Goal: Transaction & Acquisition: Book appointment/travel/reservation

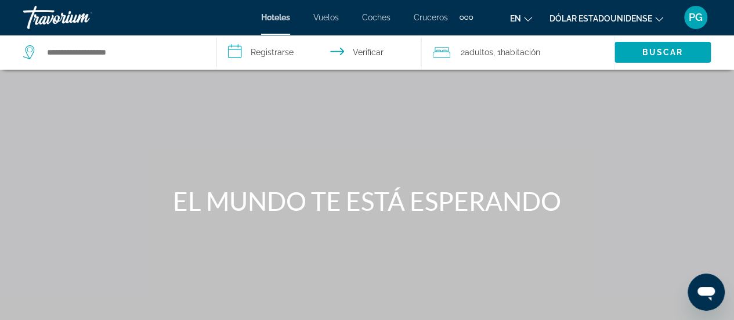
click at [479, 53] on font "adultos" at bounding box center [479, 52] width 28 height 9
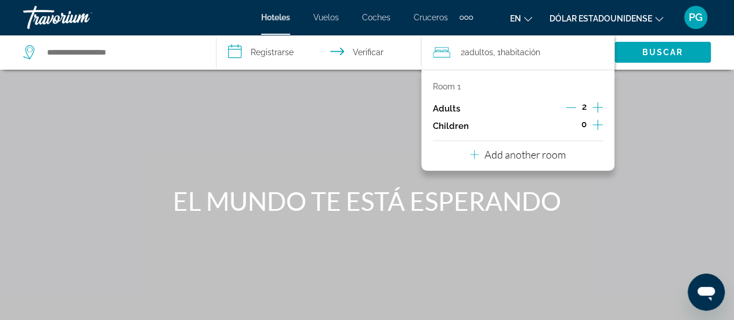
click at [595, 109] on icon "Increment adults" at bounding box center [598, 107] width 10 height 14
click at [528, 191] on font "EL MUNDO TE ESTÁ ESPERANDO" at bounding box center [367, 201] width 388 height 30
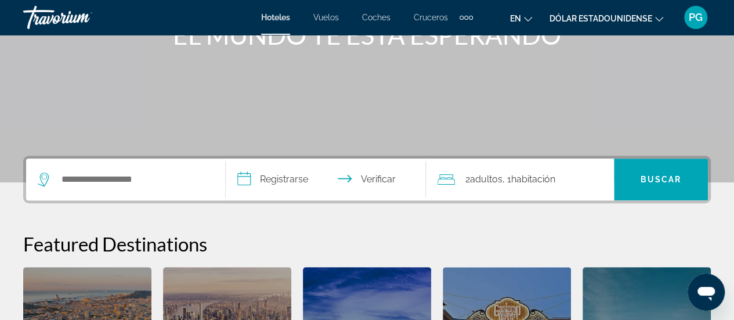
scroll to position [167, 0]
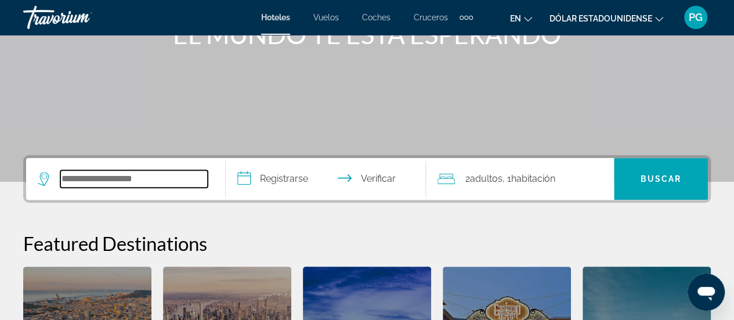
click at [137, 178] on input "Buscar destino de hotel" at bounding box center [133, 178] width 147 height 17
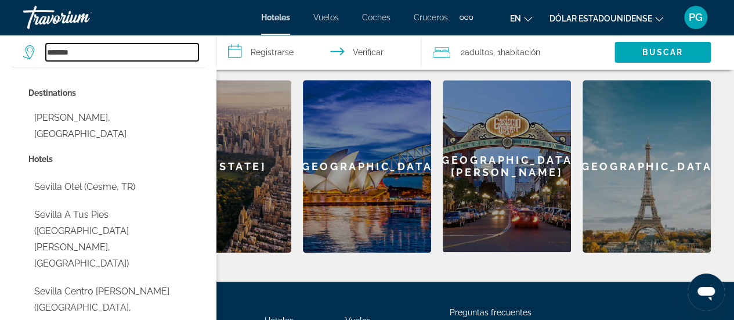
scroll to position [354, 0]
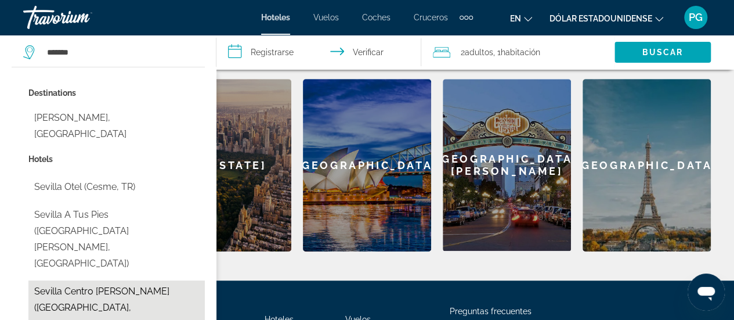
click at [127, 280] on button "Sevilla Centro [PERSON_NAME] ([GEOGRAPHIC_DATA], [GEOGRAPHIC_DATA])" at bounding box center [116, 307] width 176 height 55
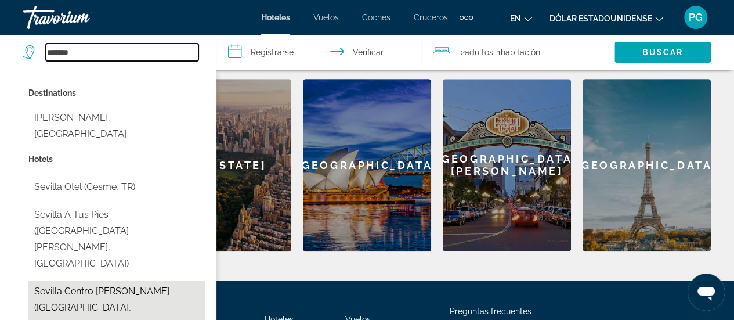
type input "**********"
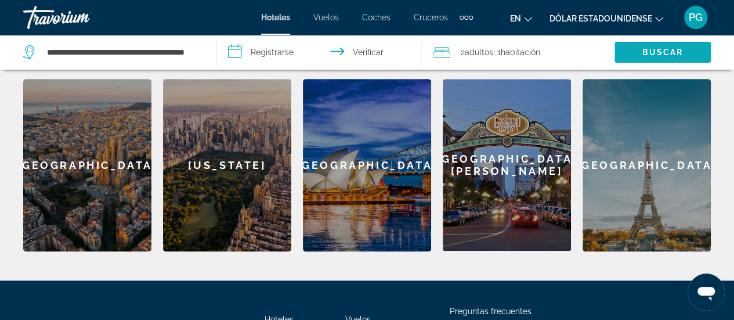
click at [671, 51] on font "Buscar" at bounding box center [662, 52] width 41 height 9
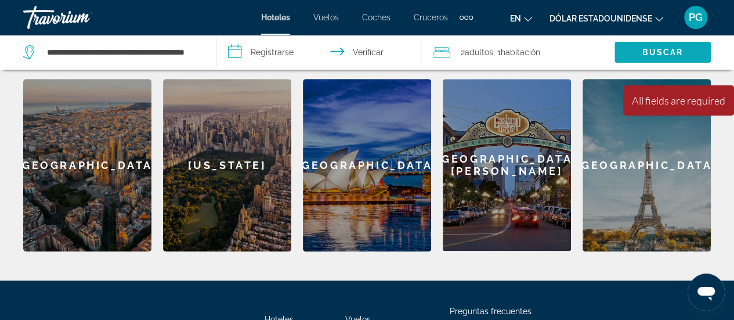
click at [671, 51] on font "Buscar" at bounding box center [662, 52] width 41 height 9
click at [356, 53] on input "**********" at bounding box center [320, 54] width 209 height 38
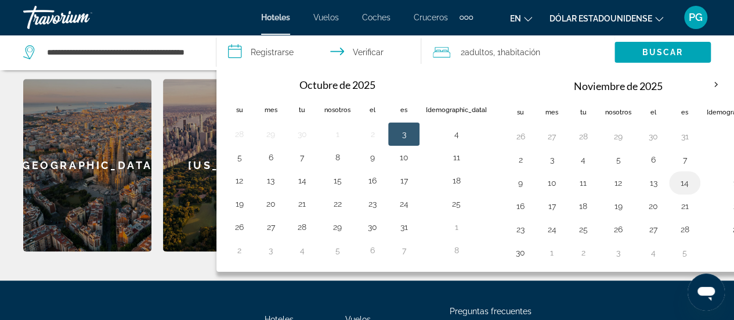
click at [675, 181] on button "14" at bounding box center [684, 183] width 19 height 16
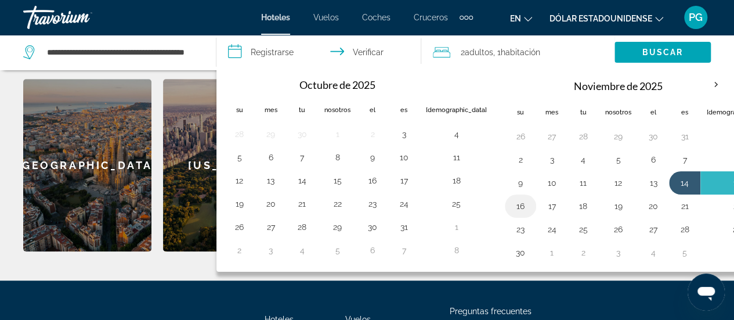
click at [511, 206] on button "16" at bounding box center [520, 206] width 19 height 16
type input "**********"
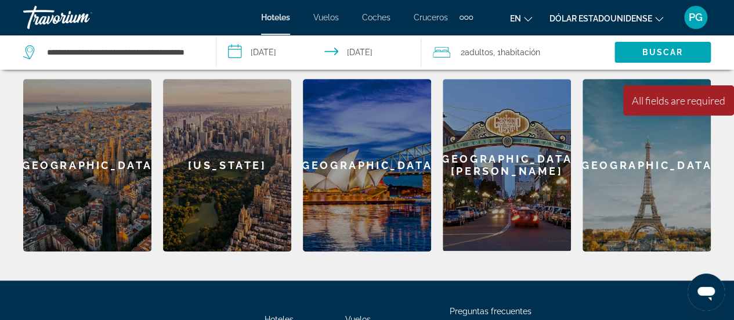
click at [445, 55] on icon "Travelers: 4 adults, 0 children" at bounding box center [441, 52] width 17 height 14
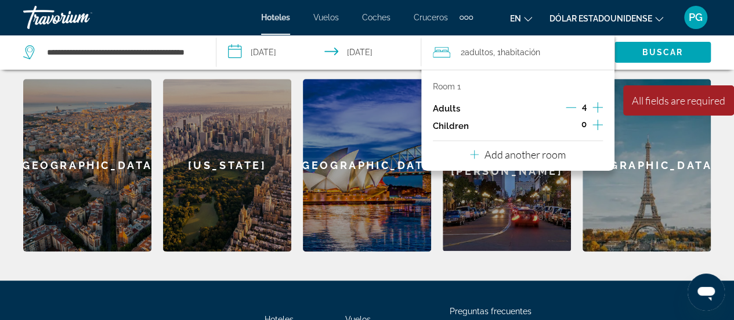
click at [531, 154] on p "Add another room" at bounding box center [525, 154] width 81 height 13
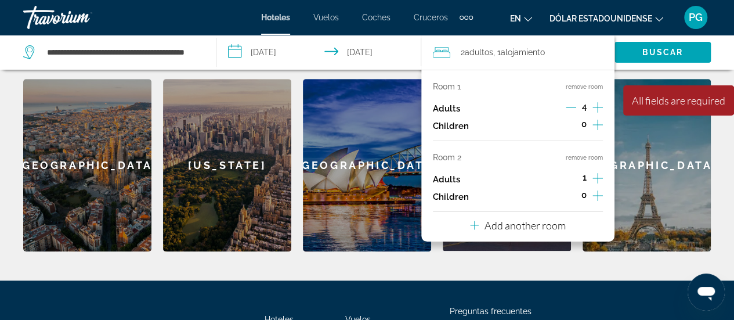
click at [571, 107] on icon "Decrement adults" at bounding box center [571, 107] width 10 height 1
click at [595, 175] on icon "Increment adults" at bounding box center [598, 178] width 10 height 14
click at [567, 178] on icon "Decrement adults" at bounding box center [571, 178] width 10 height 10
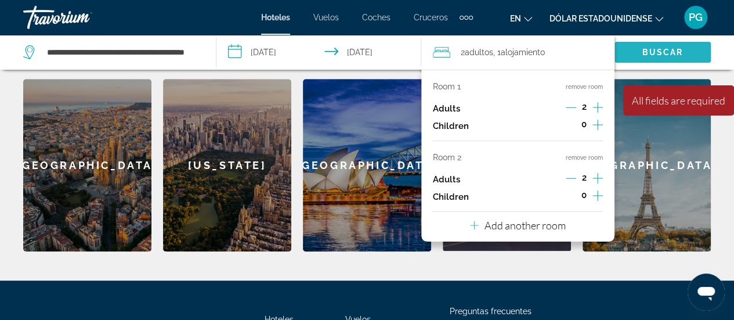
click at [655, 55] on font "Buscar" at bounding box center [662, 52] width 41 height 9
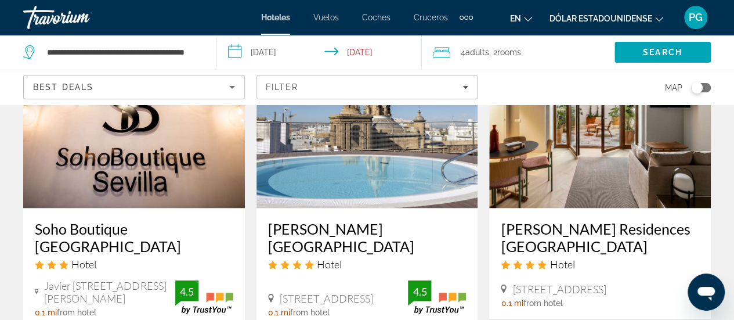
scroll to position [1056, 0]
